Goal: Task Accomplishment & Management: Complete application form

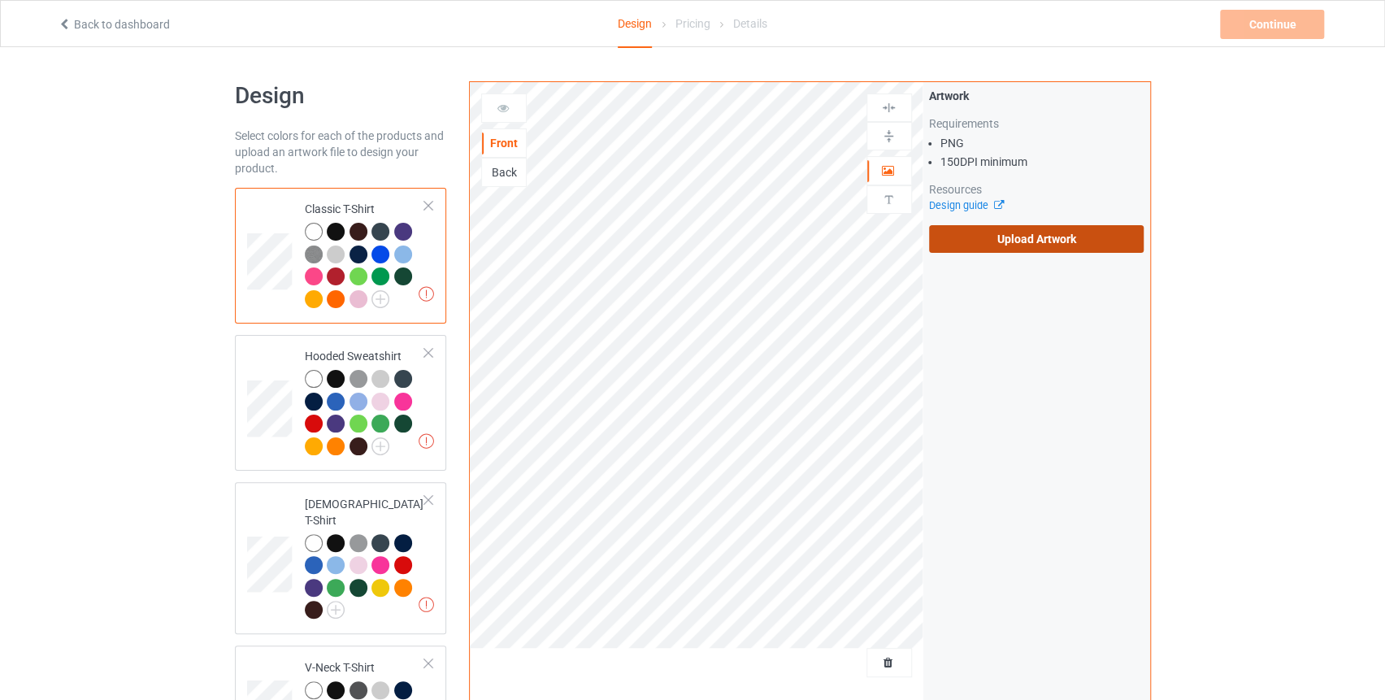
click at [992, 234] on label "Upload Artwork" at bounding box center [1036, 239] width 215 height 28
click at [0, 0] on input "Upload Artwork" at bounding box center [0, 0] width 0 height 0
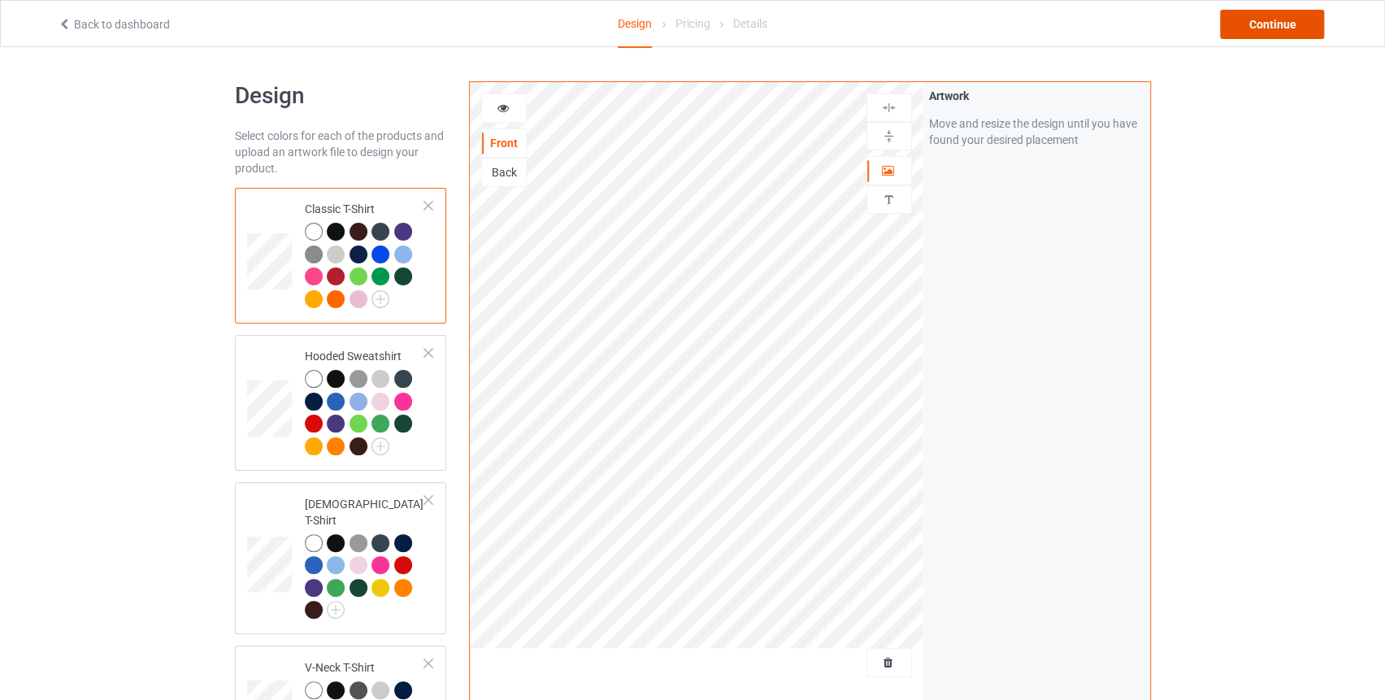
click at [1235, 38] on div "Continue" at bounding box center [1272, 24] width 104 height 29
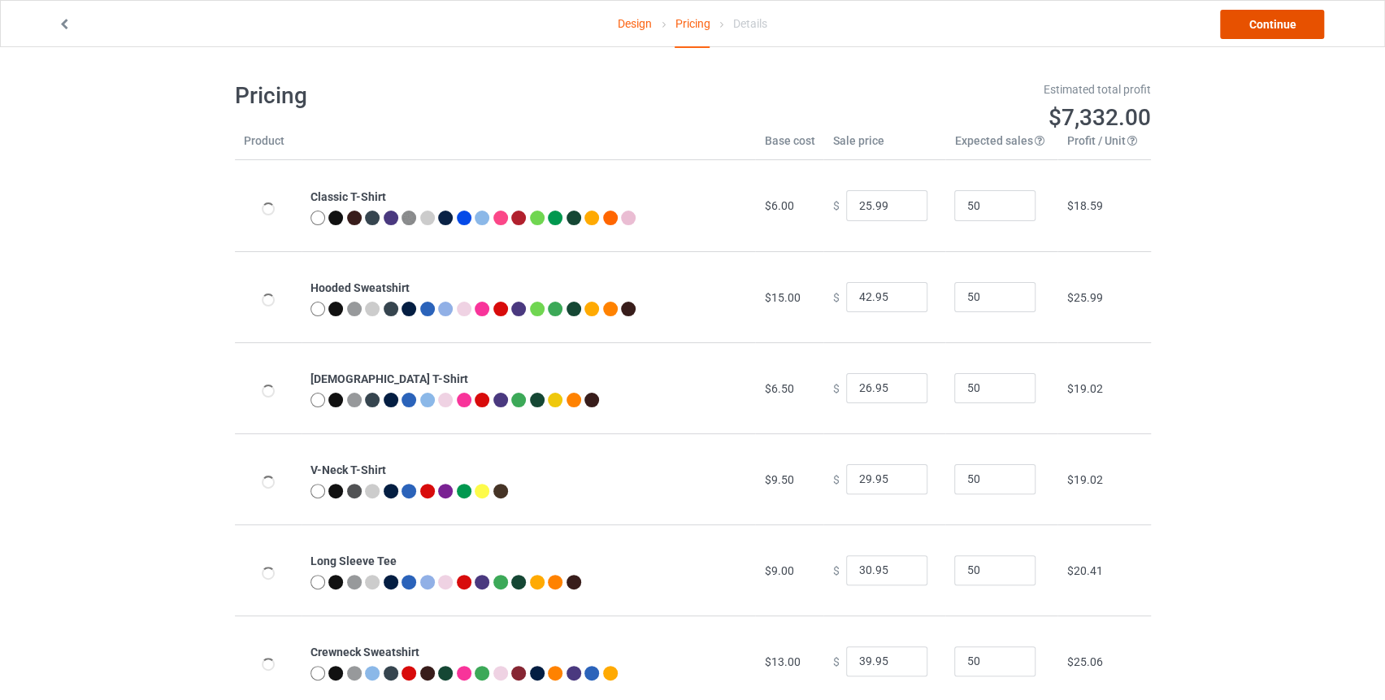
click at [1250, 28] on link "Continue" at bounding box center [1272, 24] width 104 height 29
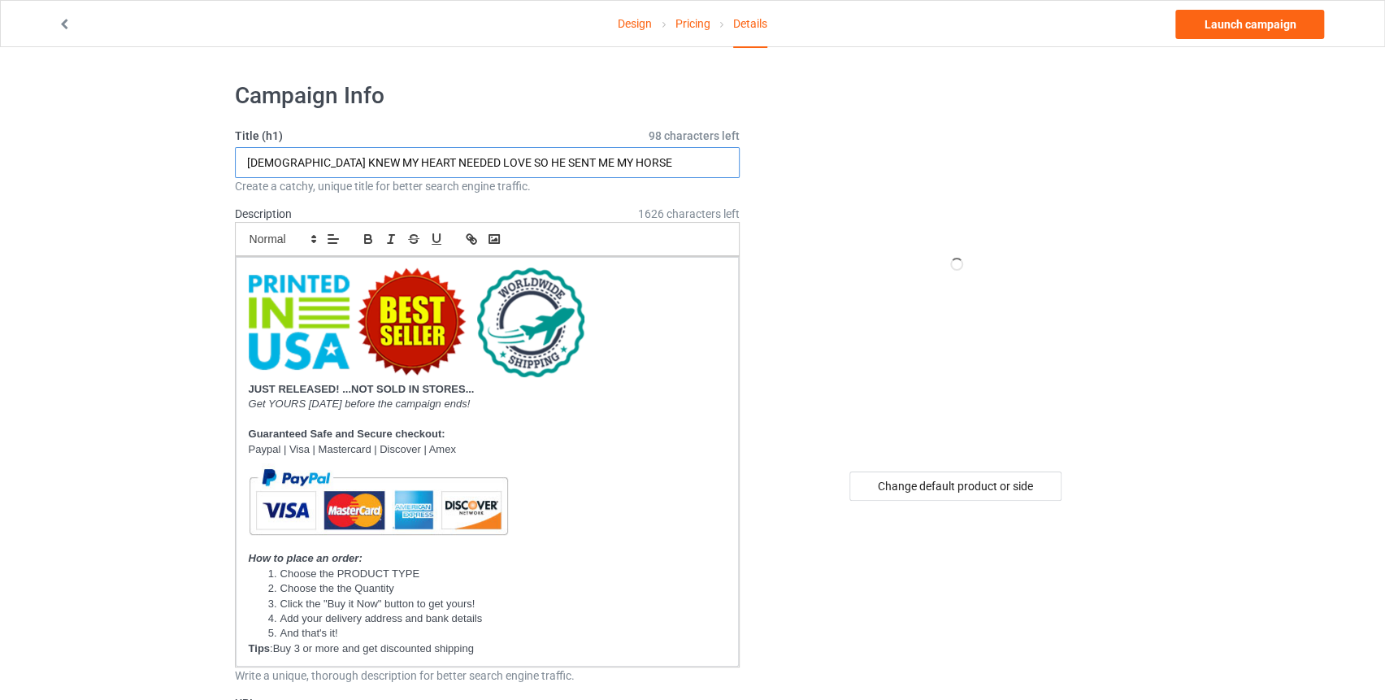
click at [434, 163] on input "[DEMOGRAPHIC_DATA] KNEW MY HEART NEEDED LOVE SO HE SENT ME MY HORSE" at bounding box center [487, 162] width 505 height 31
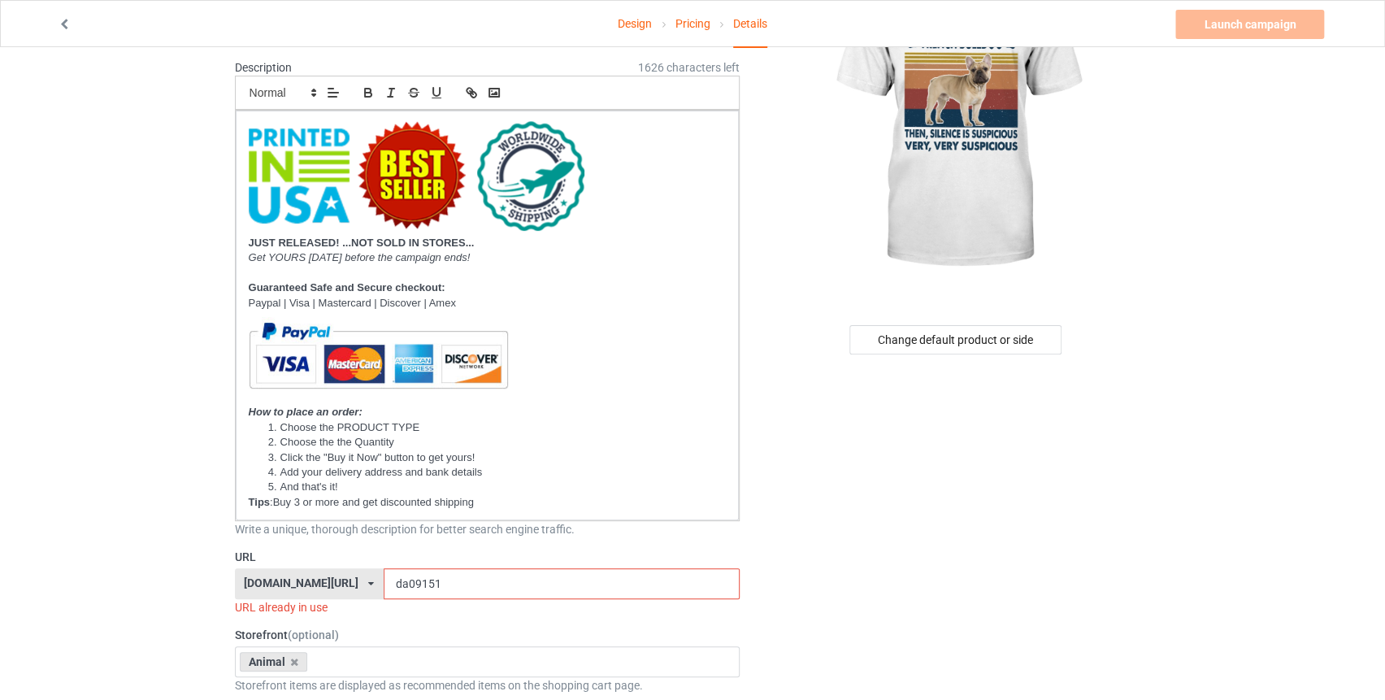
scroll to position [171, 0]
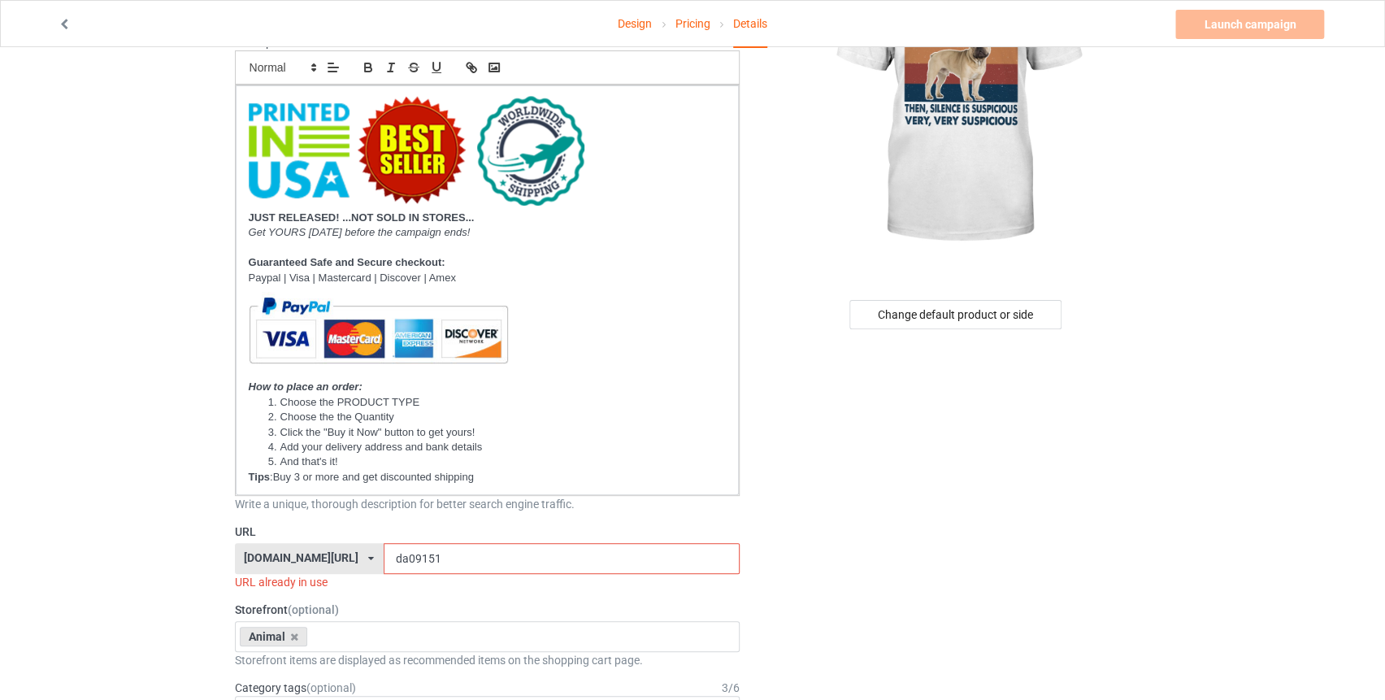
type input "SILENCE IS GOLDEN UNLESS YOU HAVE FRENCH BULLDOG"
drag, startPoint x: 414, startPoint y: 558, endPoint x: 356, endPoint y: 555, distance: 57.8
click at [384, 555] on input "da09151" at bounding box center [562, 558] width 356 height 31
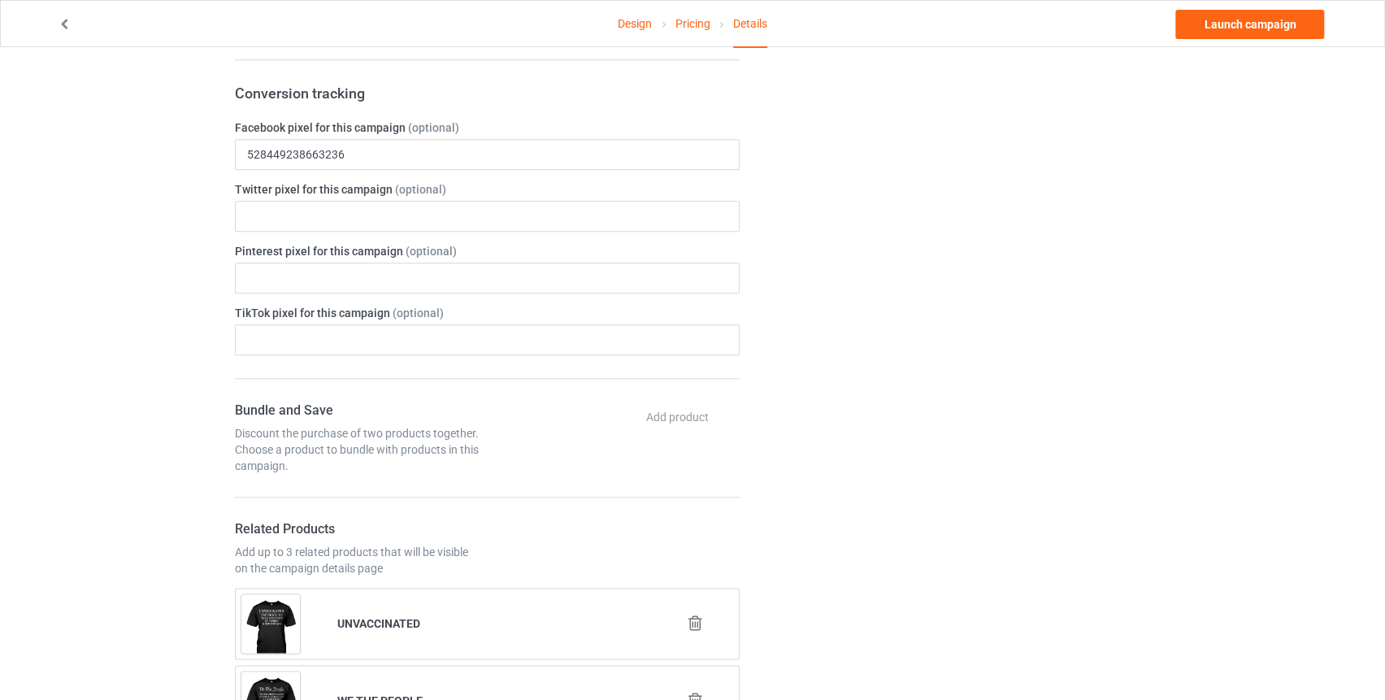
scroll to position [517, 0]
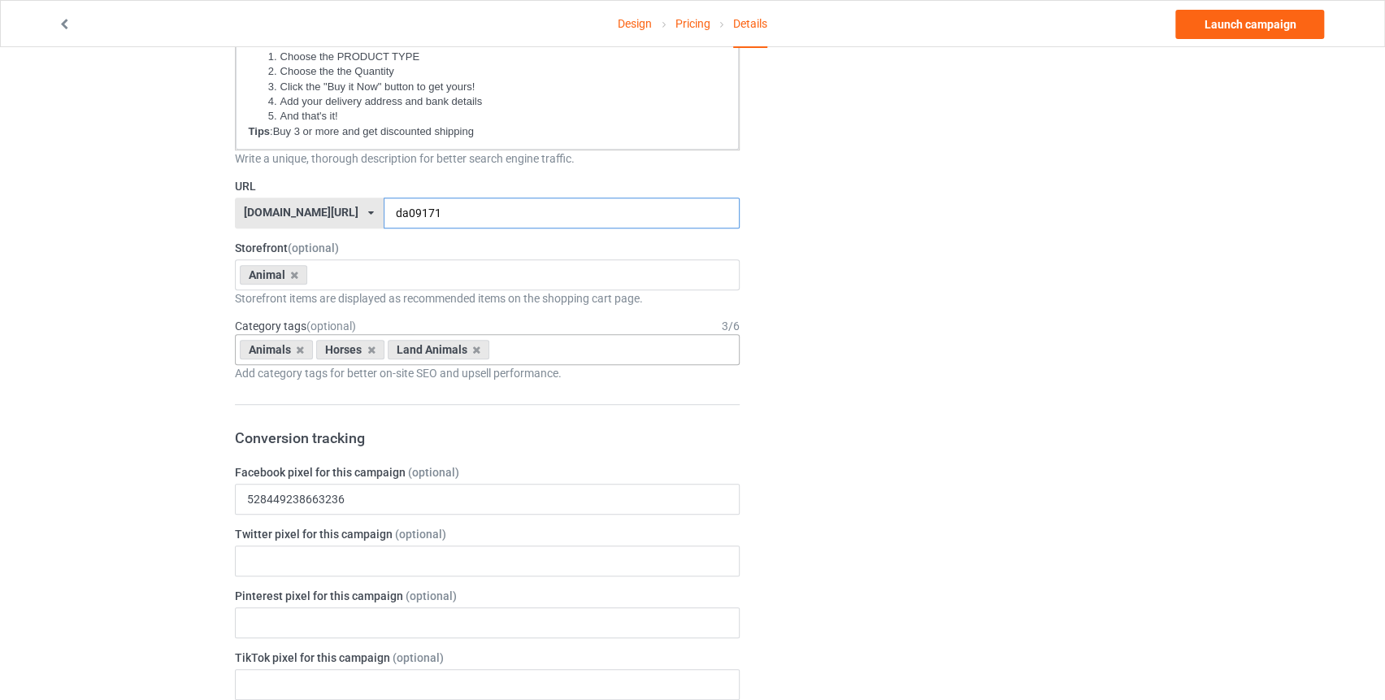
type input "da09171"
click at [374, 347] on div "Horses" at bounding box center [350, 350] width 68 height 20
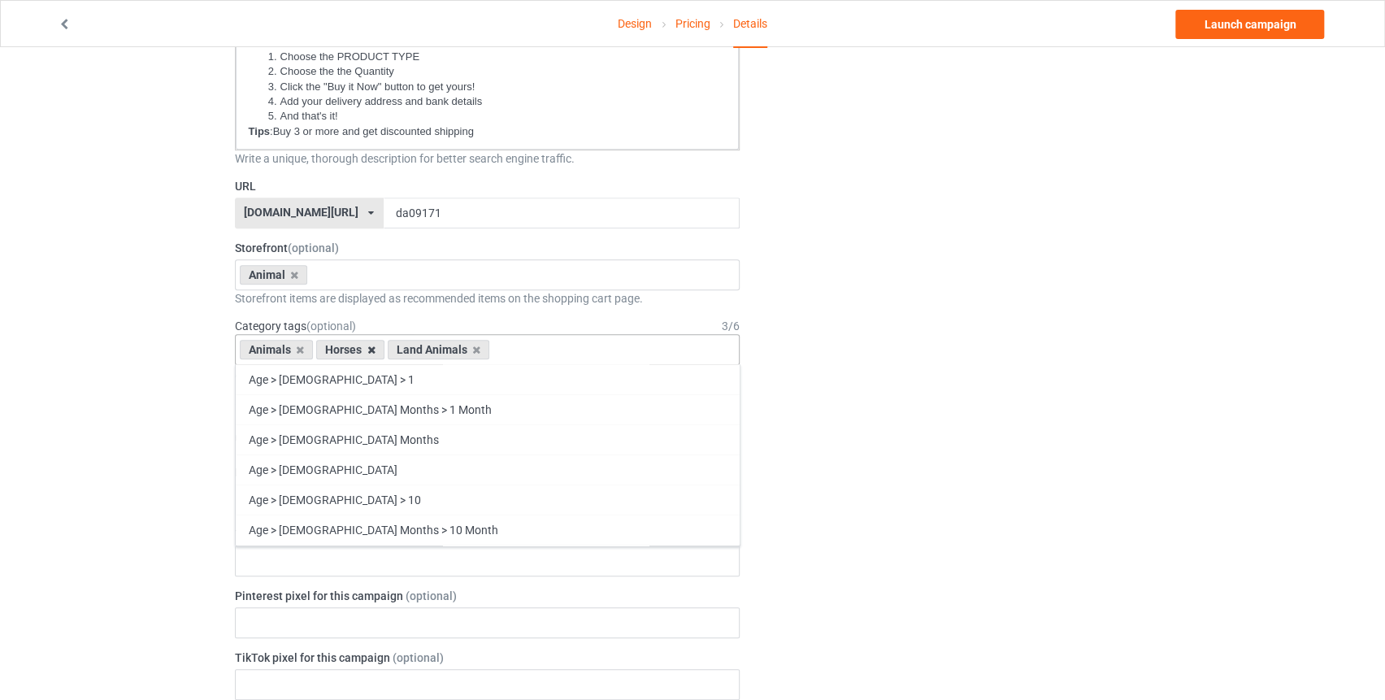
click at [372, 347] on icon at bounding box center [371, 350] width 8 height 11
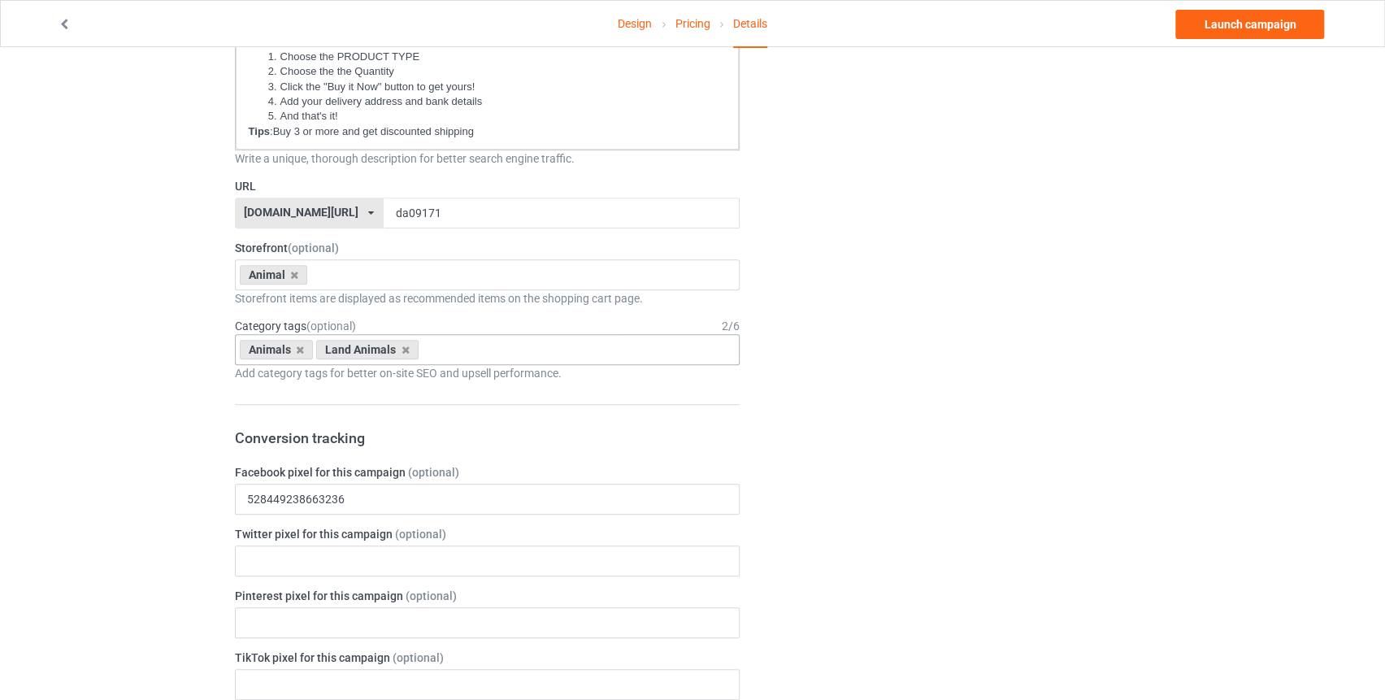
drag, startPoint x: 1361, startPoint y: 378, endPoint x: 1148, endPoint y: 365, distance: 213.3
click at [1360, 378] on div "Design Pricing Details Launch campaign Campaign Info Title (h1) 102 characters …" at bounding box center [692, 661] width 1385 height 2263
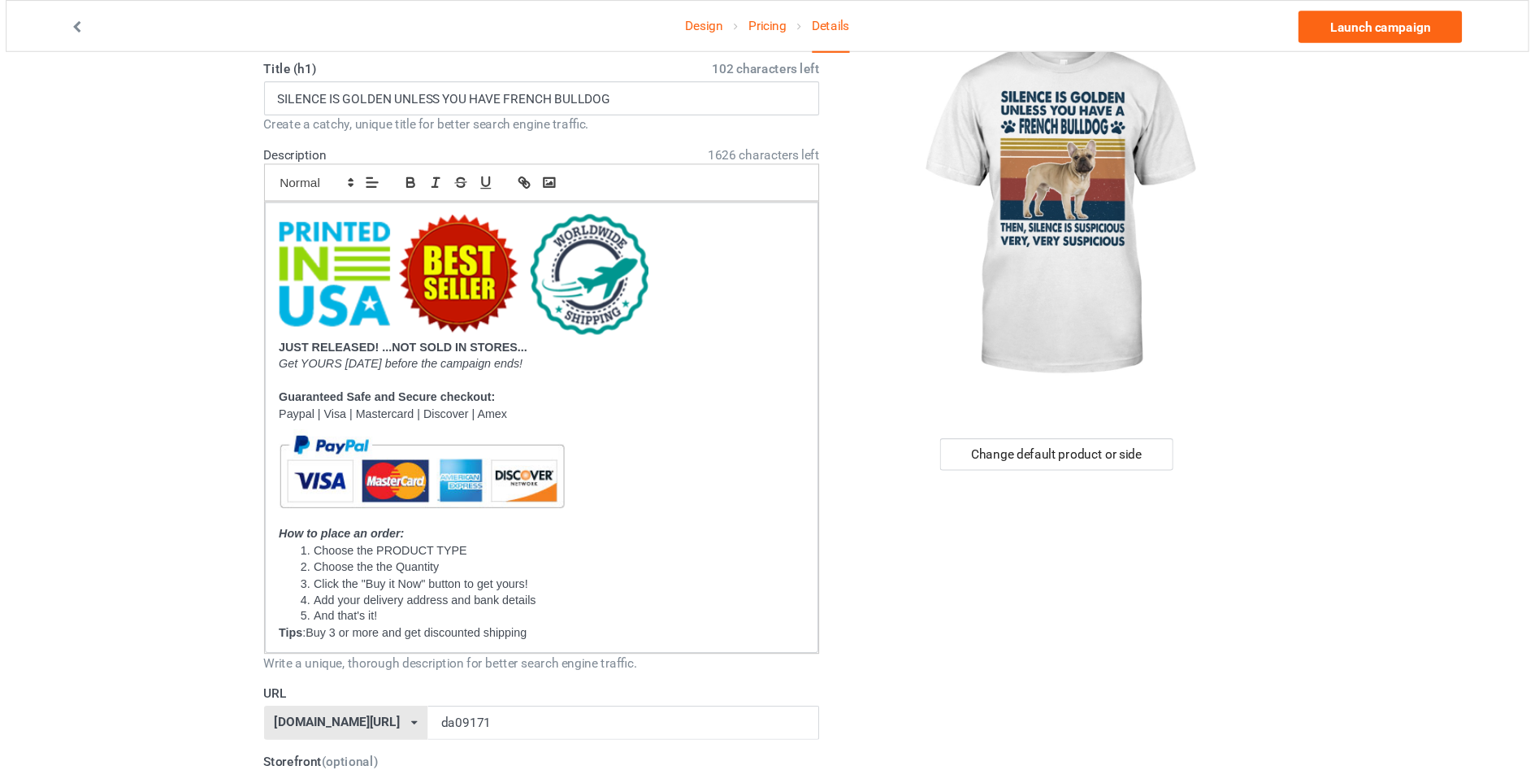
scroll to position [0, 0]
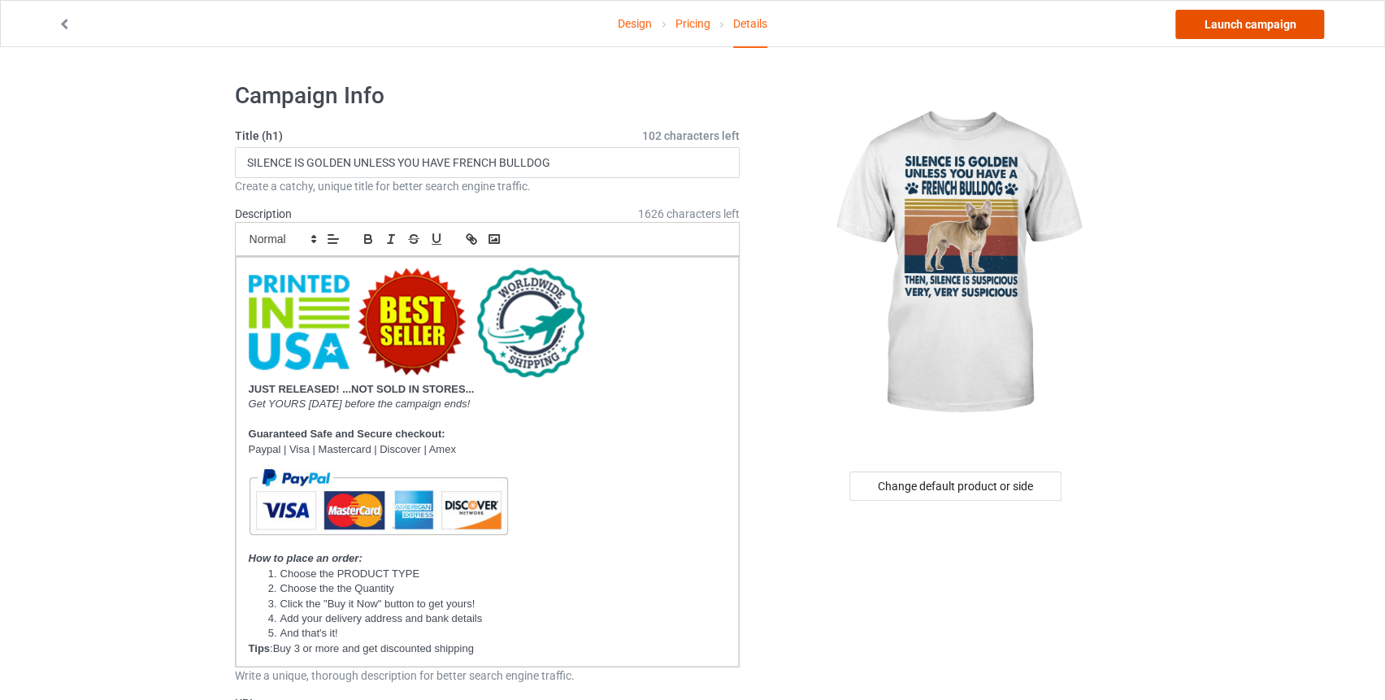
click at [1242, 25] on link "Launch campaign" at bounding box center [1249, 24] width 149 height 29
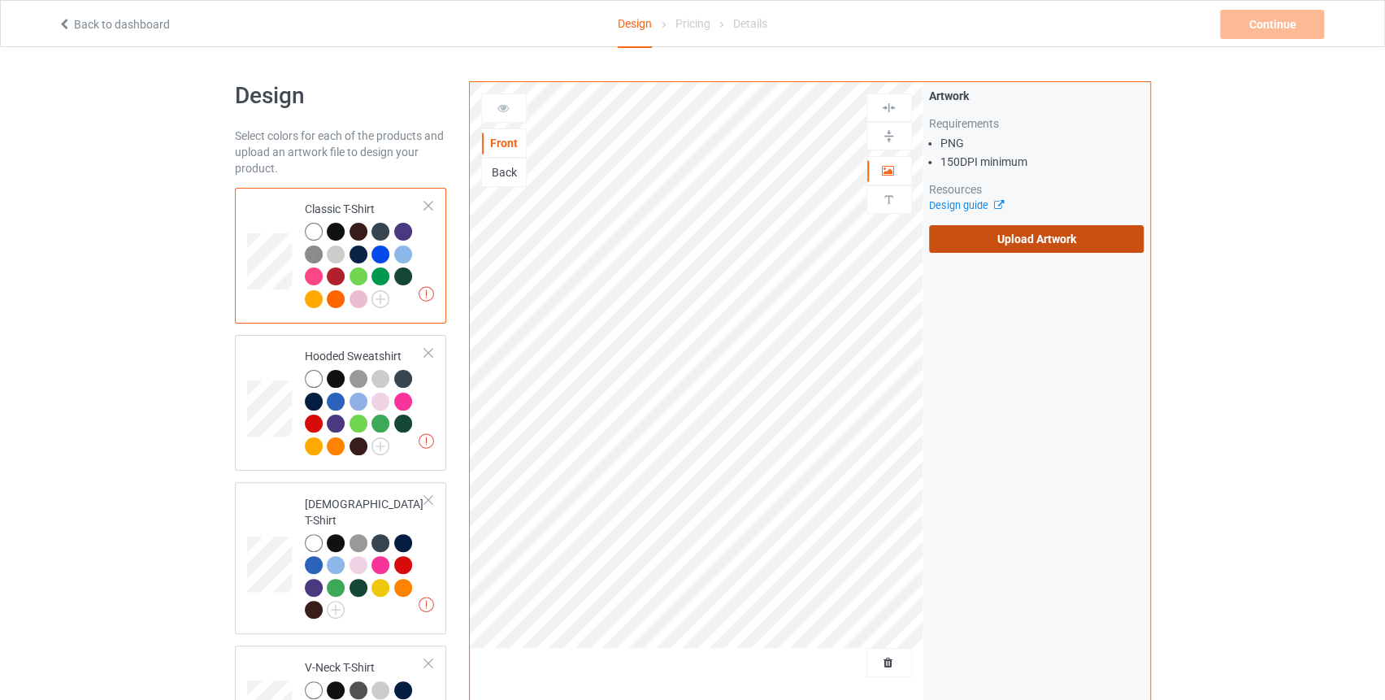
click at [981, 241] on label "Upload Artwork" at bounding box center [1036, 239] width 215 height 28
click at [0, 0] on input "Upload Artwork" at bounding box center [0, 0] width 0 height 0
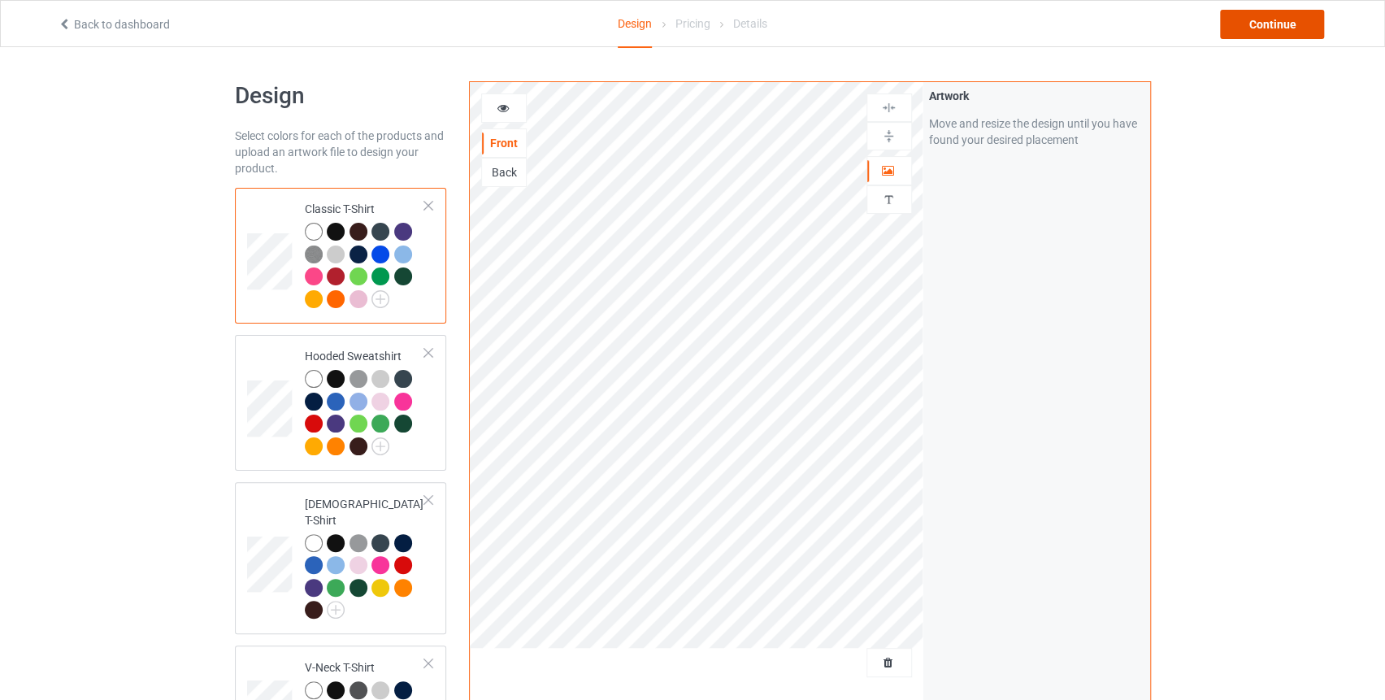
click at [1275, 33] on div "Continue" at bounding box center [1272, 24] width 104 height 29
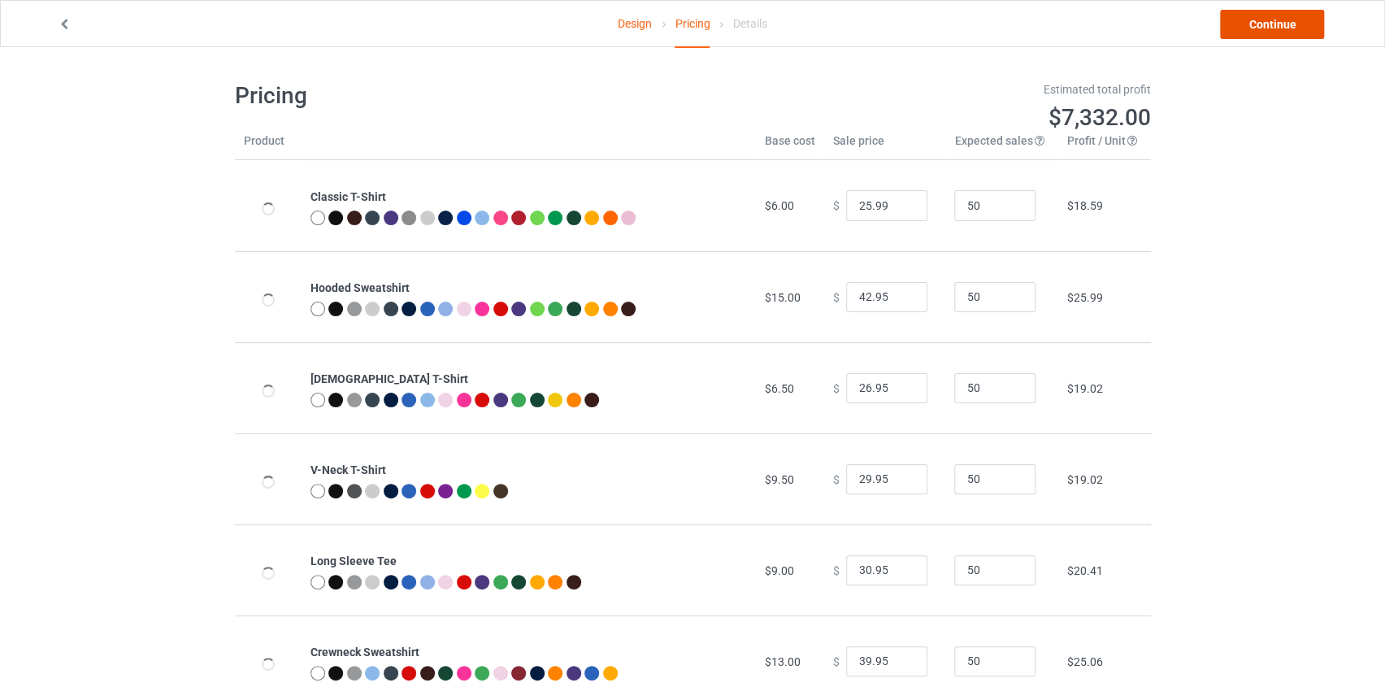
click at [1275, 27] on link "Continue" at bounding box center [1272, 24] width 104 height 29
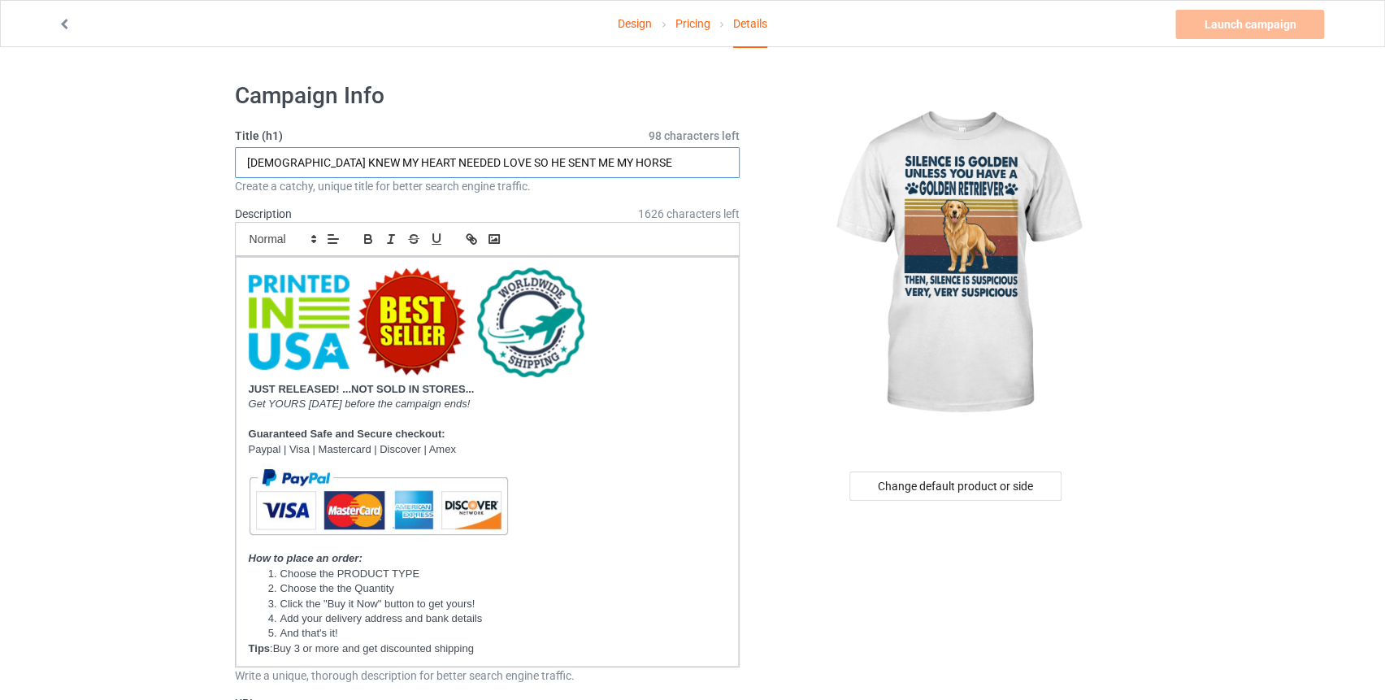
click at [338, 155] on input "[DEMOGRAPHIC_DATA] KNEW MY HEART NEEDED LOVE SO HE SENT ME MY HORSE" at bounding box center [487, 162] width 505 height 31
drag, startPoint x: 593, startPoint y: 167, endPoint x: 163, endPoint y: 176, distance: 429.9
paste input "SILENCE IS GOLDEN UNLESS YOU HAV"
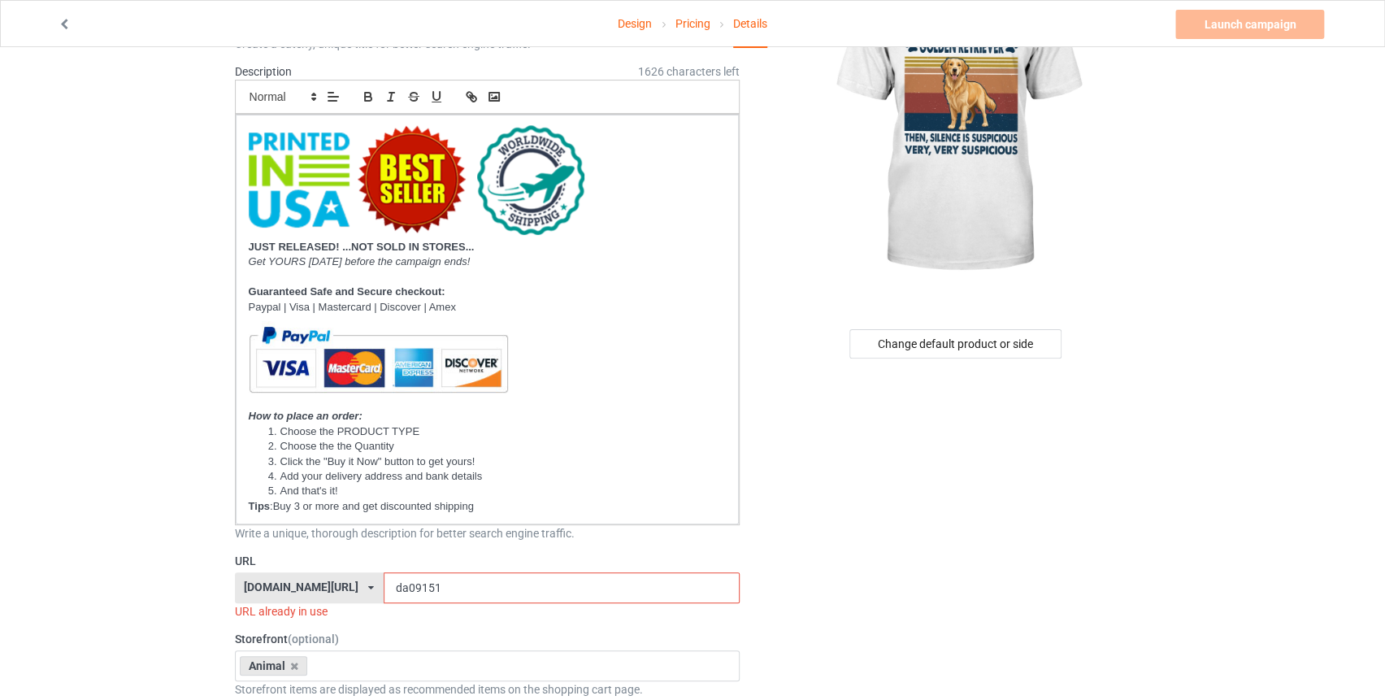
scroll to position [171, 0]
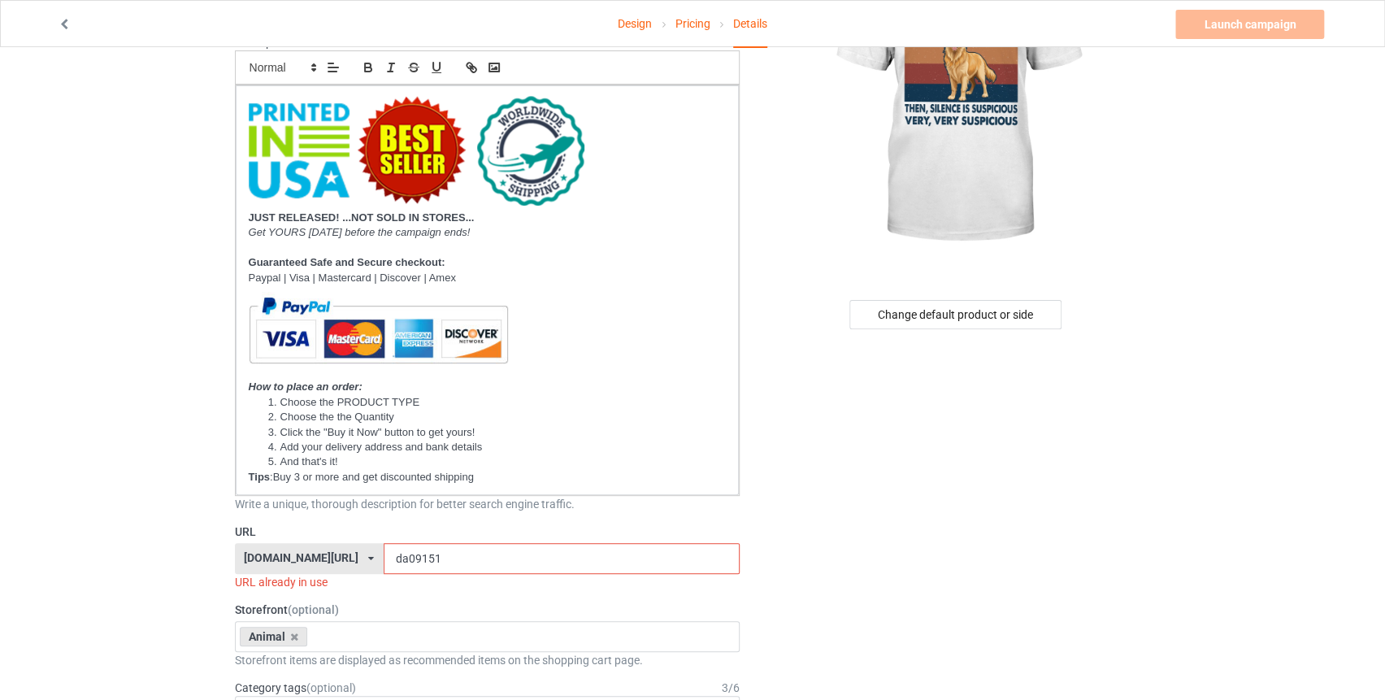
type input "SILENCE IS GOLDEN UNLESS YOU HAVE A GOLDEN RETRIEVER"
drag, startPoint x: 398, startPoint y: 561, endPoint x: 371, endPoint y: 561, distance: 27.6
click at [384, 561] on input "da09151" at bounding box center [562, 558] width 356 height 31
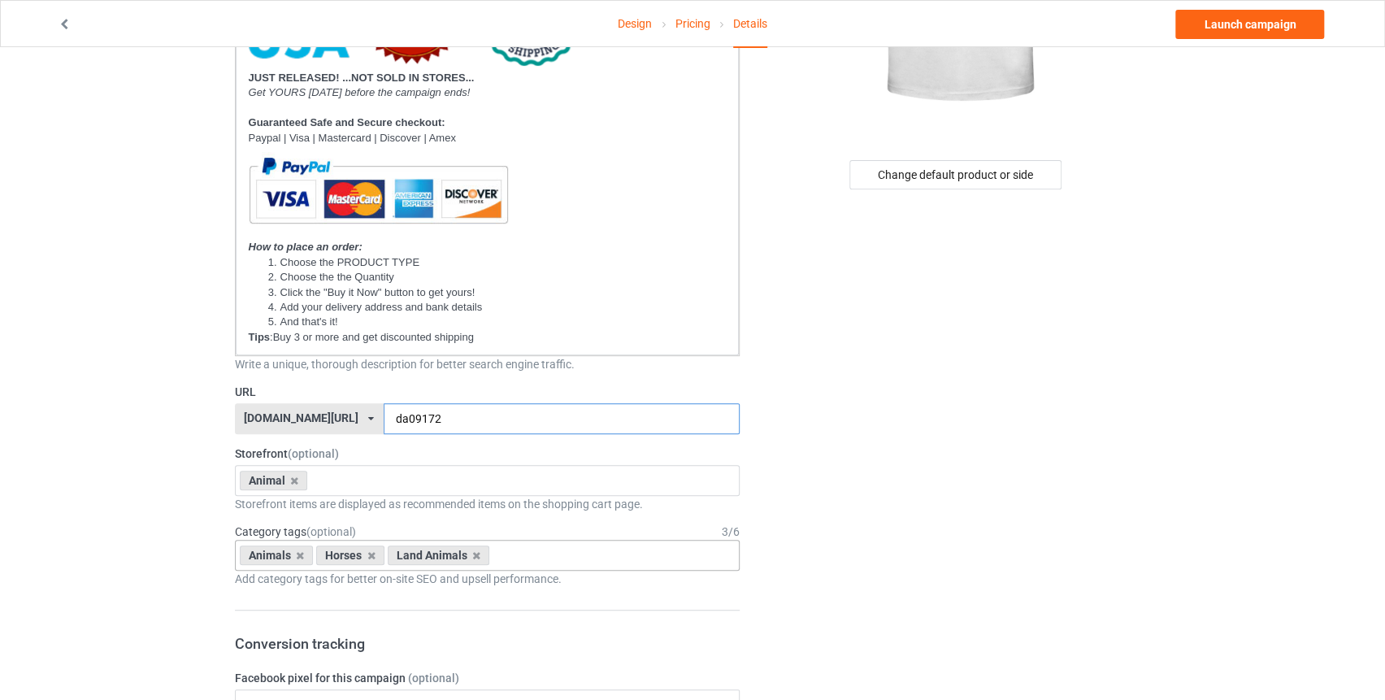
scroll to position [345, 0]
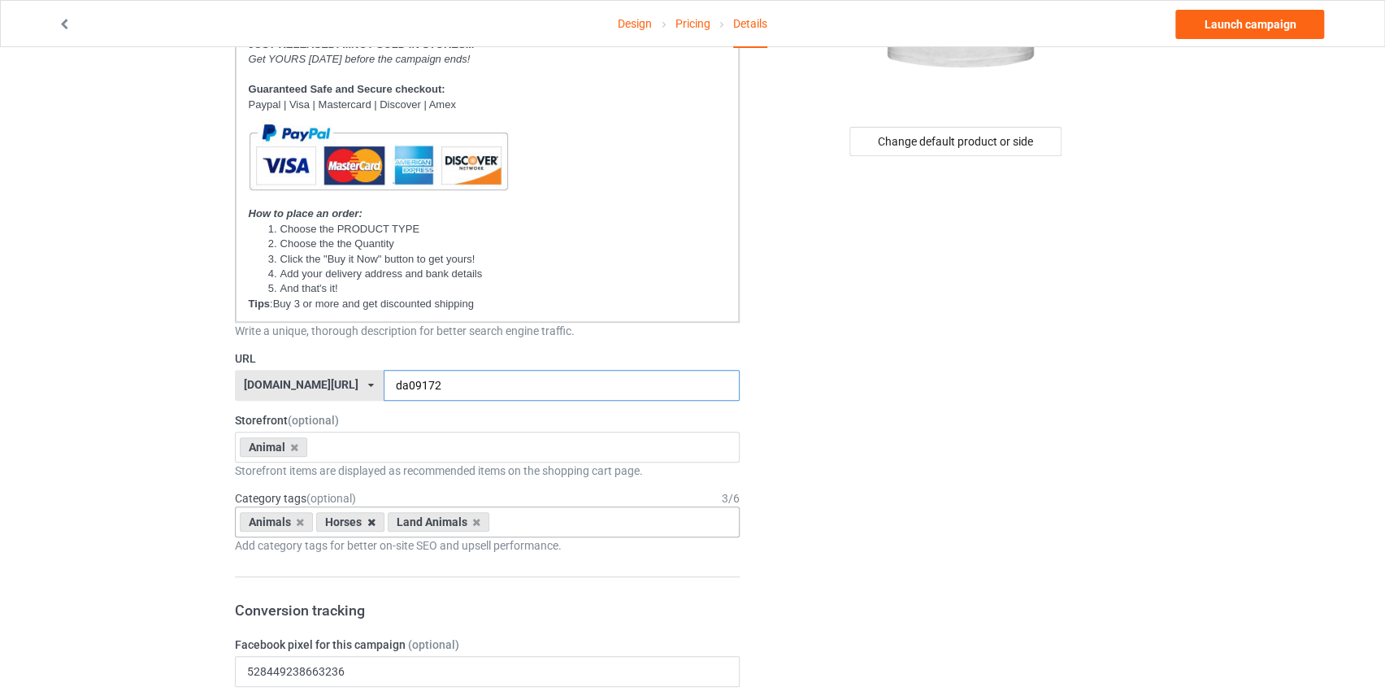
type input "da09172"
click at [373, 520] on icon at bounding box center [371, 522] width 8 height 11
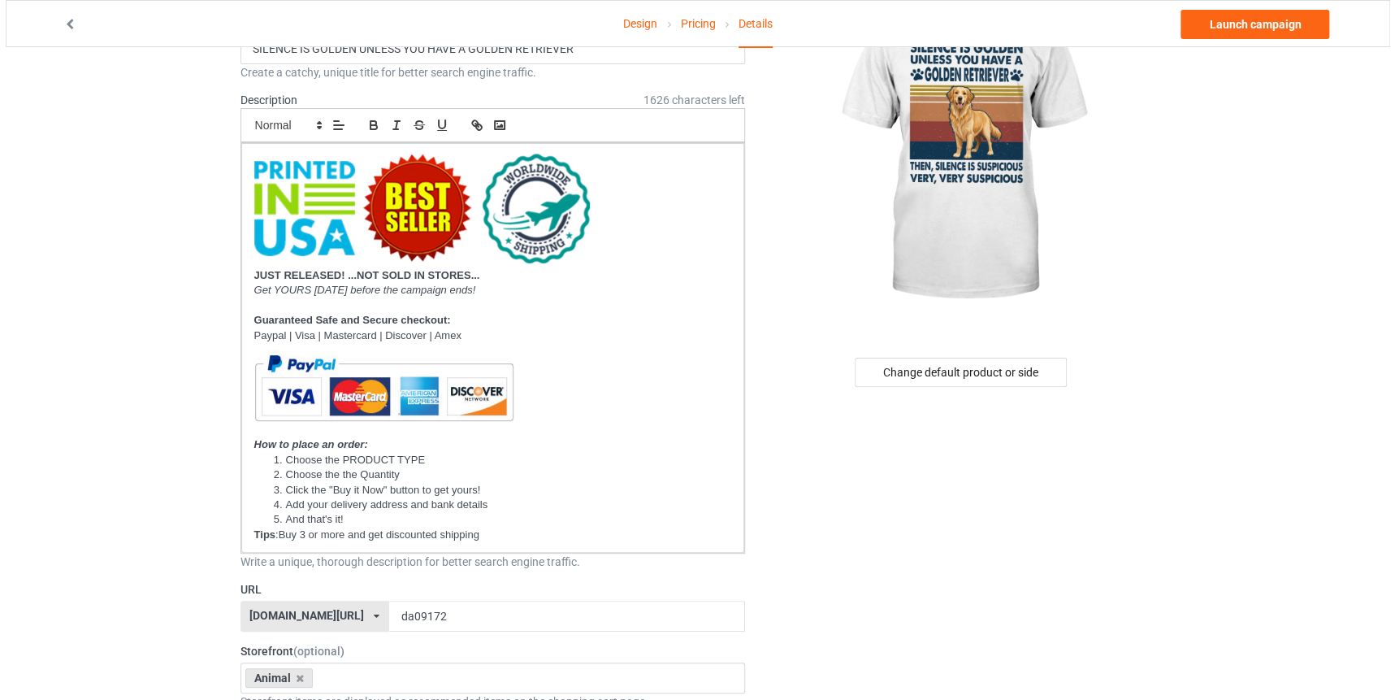
scroll to position [0, 0]
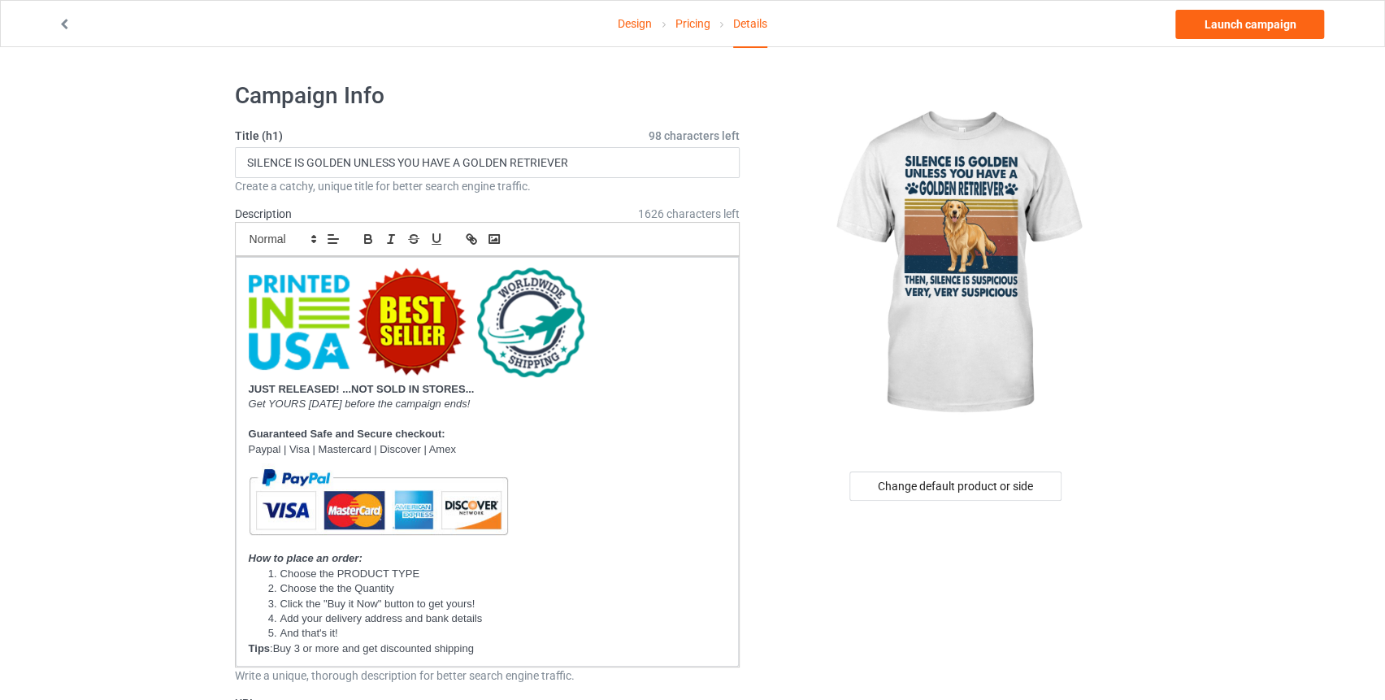
click at [1225, 30] on link "Launch campaign" at bounding box center [1249, 24] width 149 height 29
